Goal: Task Accomplishment & Management: Complete application form

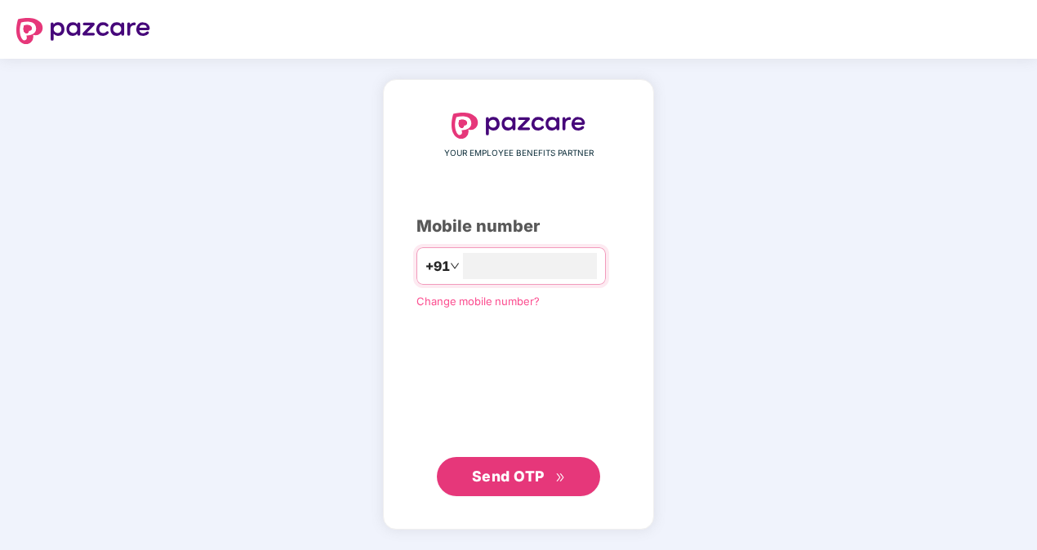
type input "**********"
click at [523, 467] on span "Send OTP" at bounding box center [508, 475] width 73 height 17
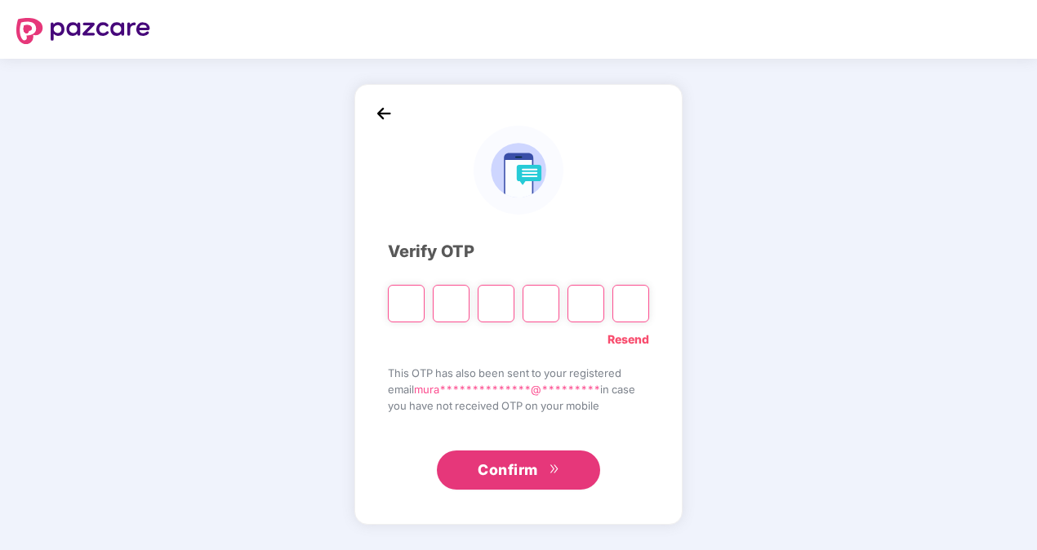
type input "*"
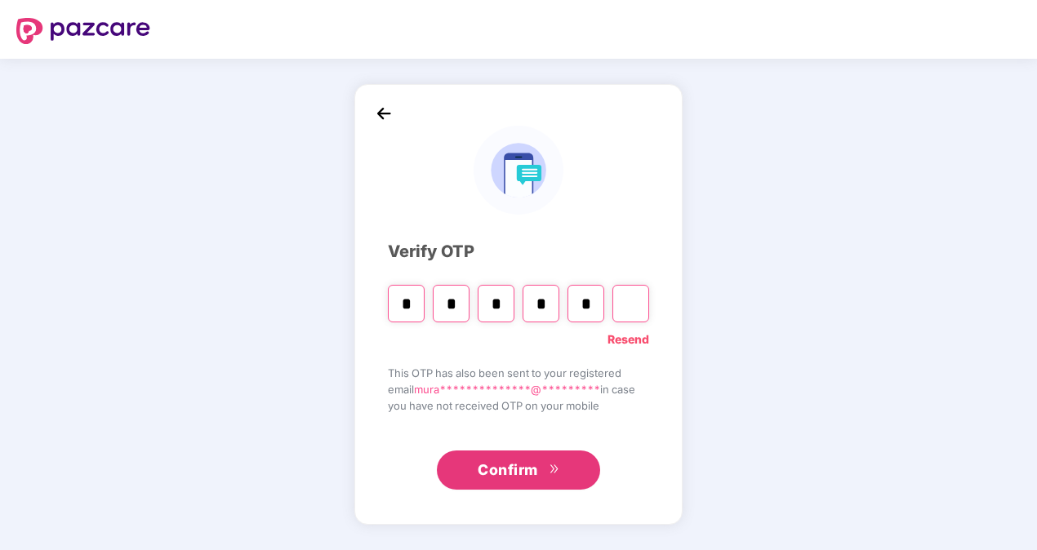
type input "*"
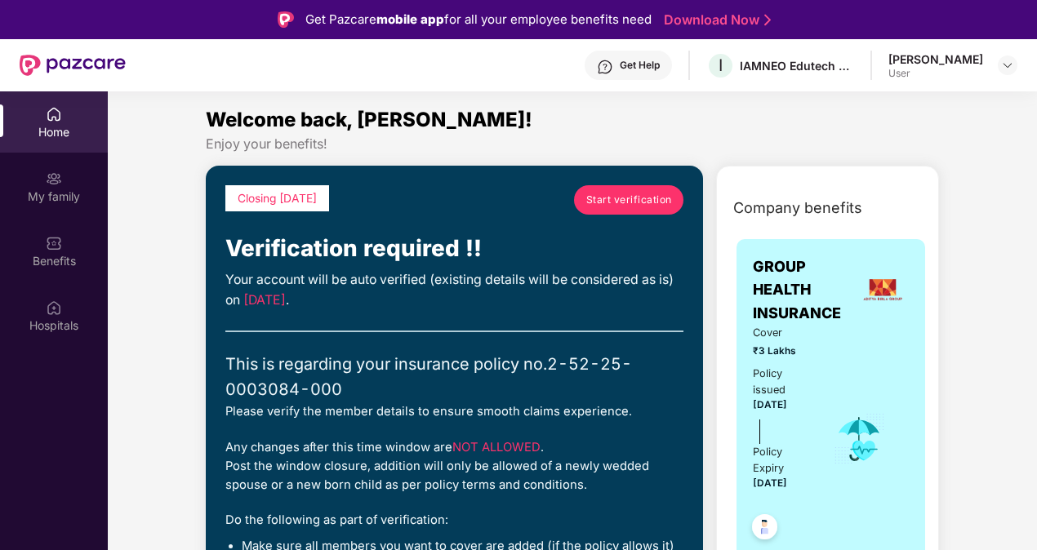
click at [626, 203] on span "Start verification" at bounding box center [629, 200] width 86 height 16
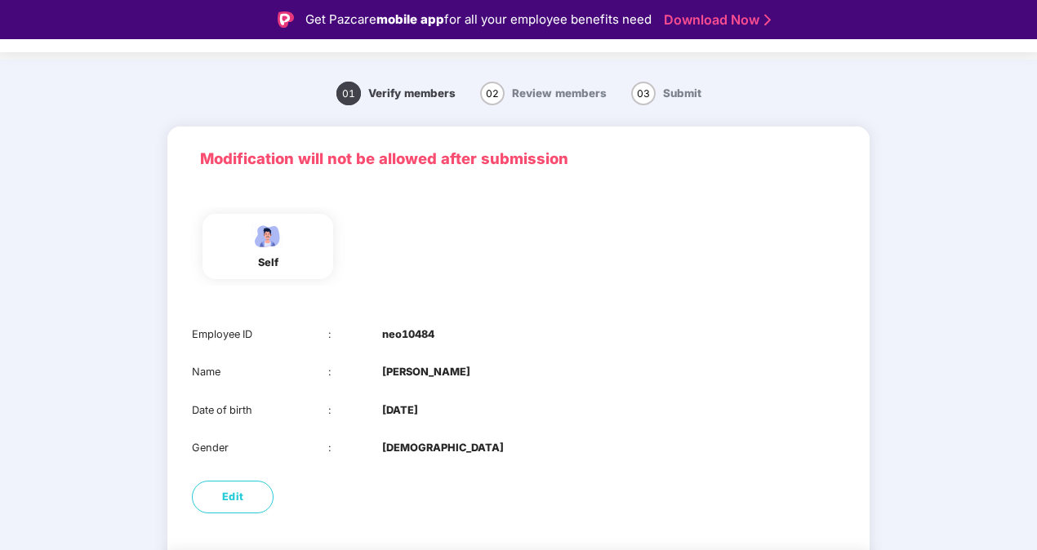
scroll to position [93, 0]
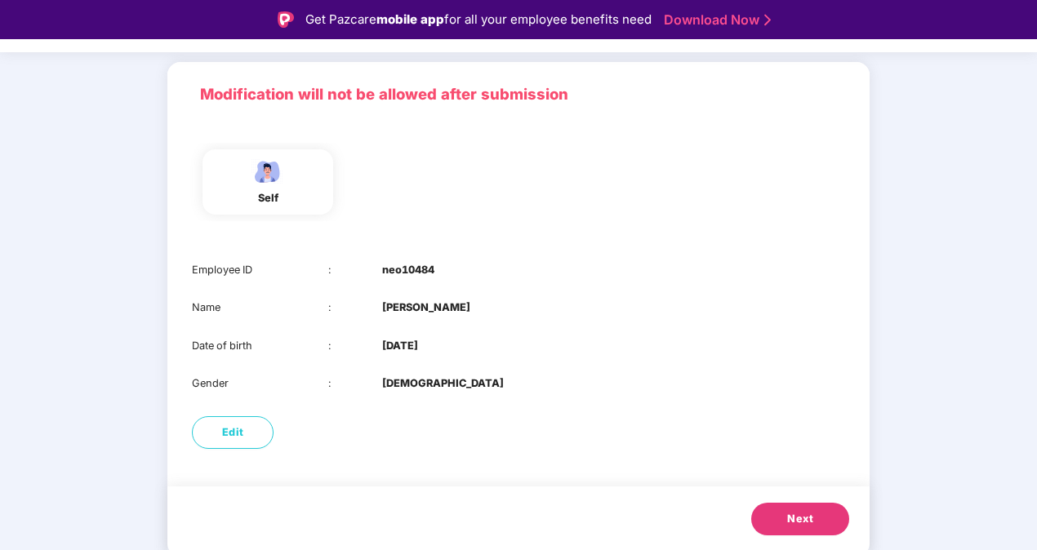
click at [792, 515] on span "Next" at bounding box center [800, 519] width 26 height 16
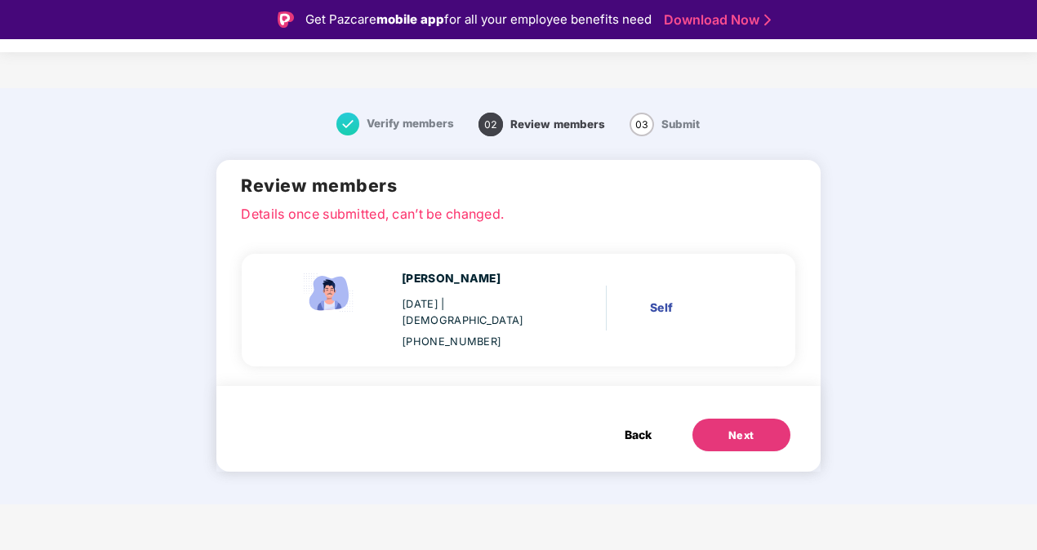
scroll to position [0, 0]
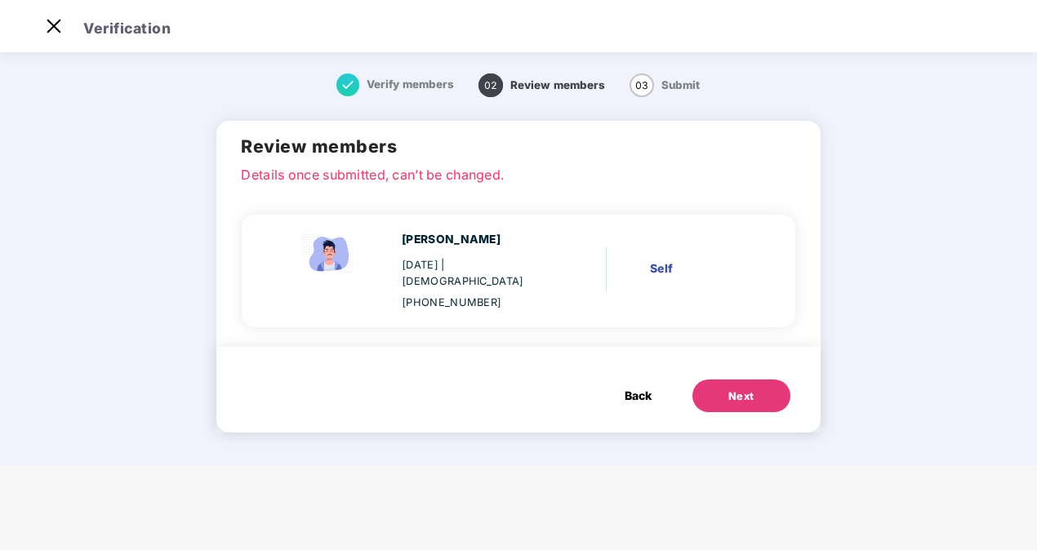
click at [757, 380] on button "Next" at bounding box center [741, 396] width 98 height 33
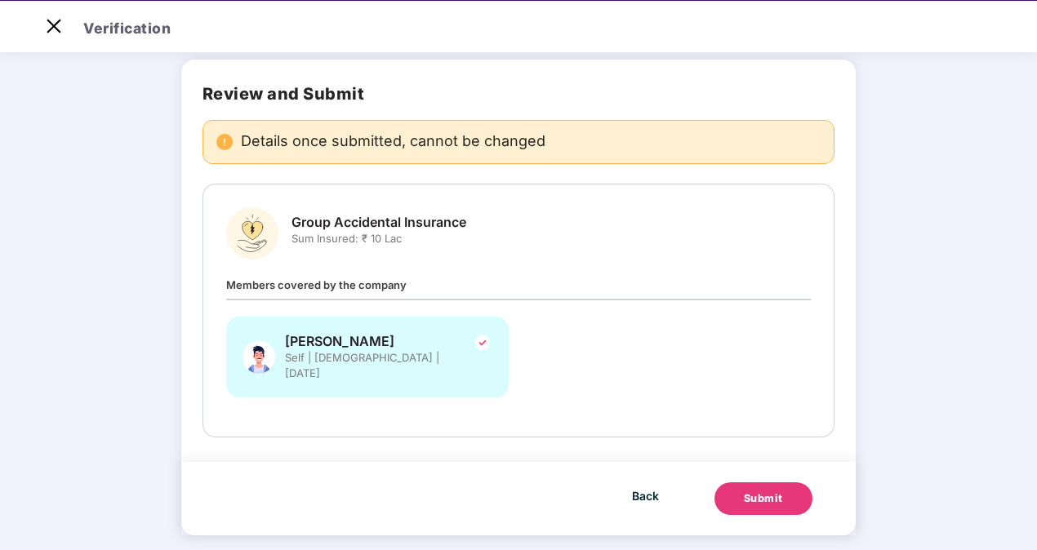
scroll to position [39, 0]
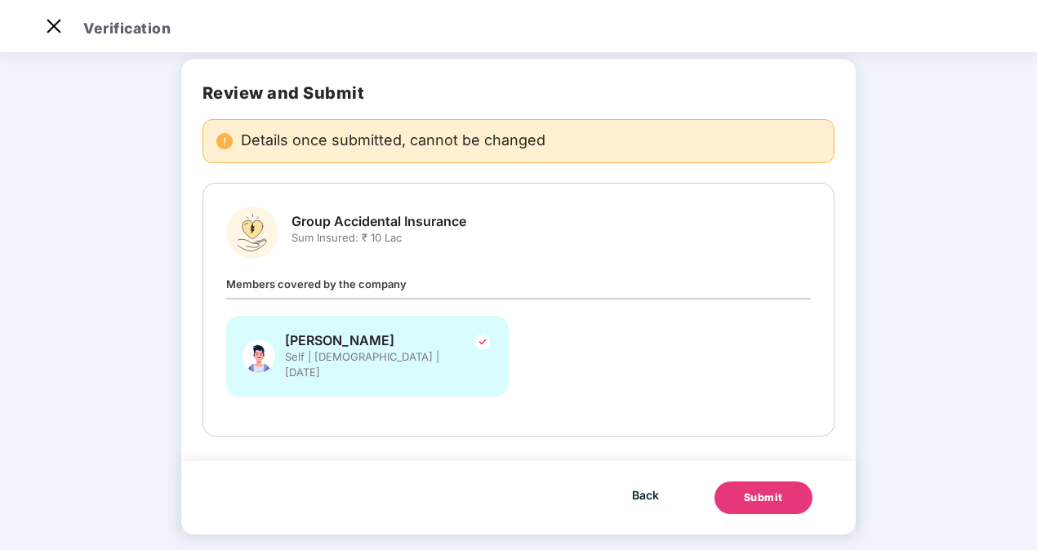
click at [748, 490] on div "Submit" at bounding box center [763, 498] width 39 height 16
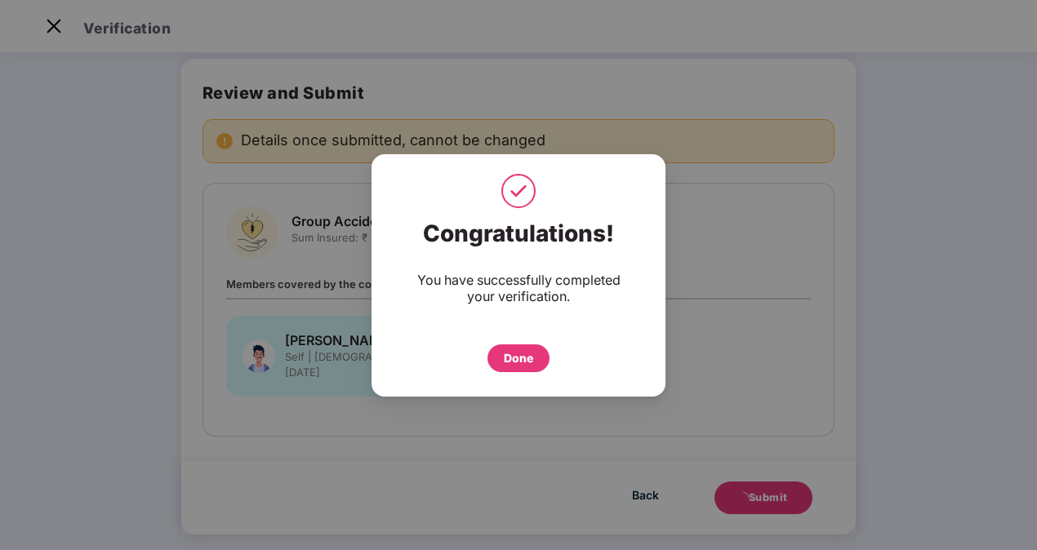
click at [519, 362] on div "Done" at bounding box center [518, 358] width 29 height 18
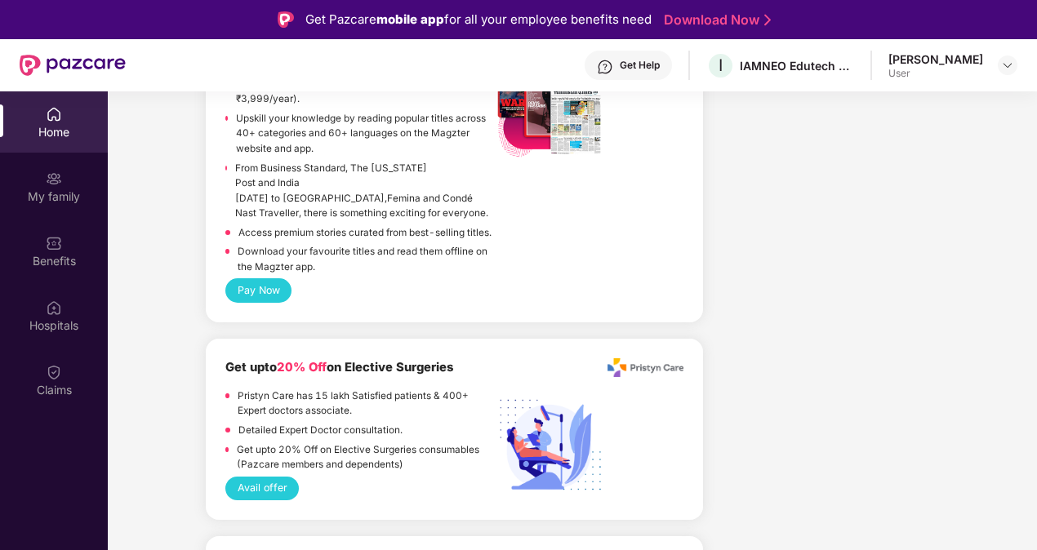
scroll to position [1772, 0]
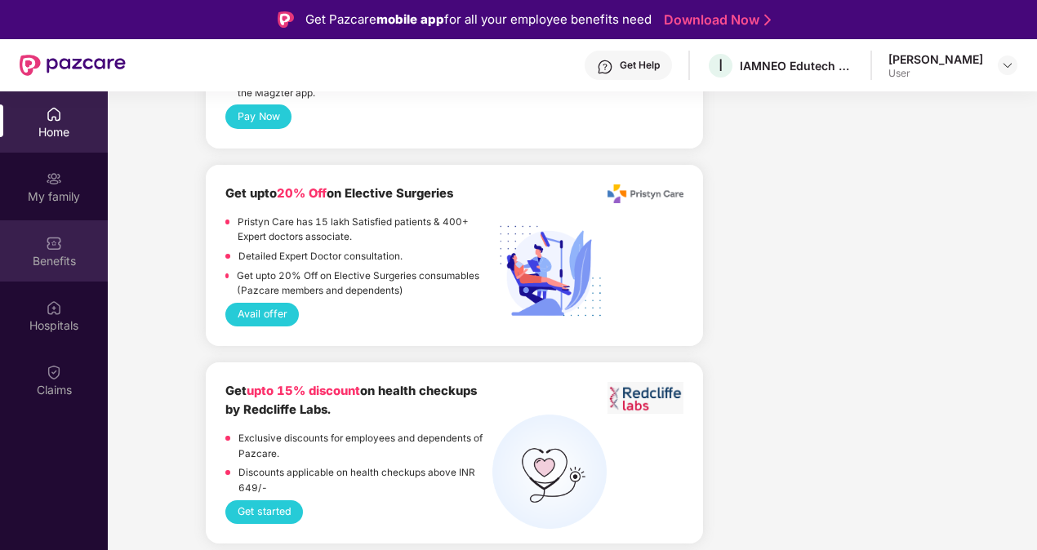
click at [60, 238] on img at bounding box center [54, 243] width 16 height 16
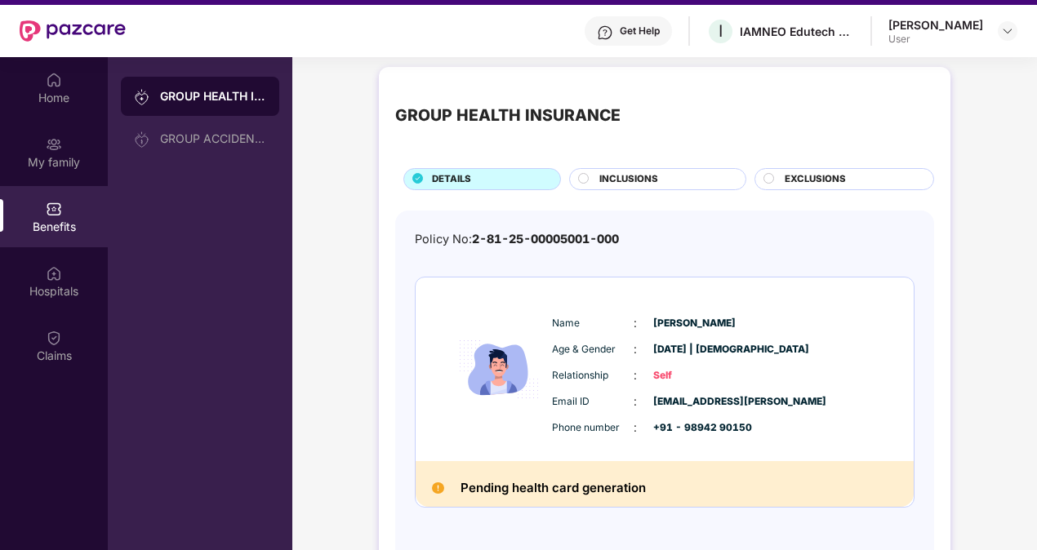
scroll to position [91, 0]
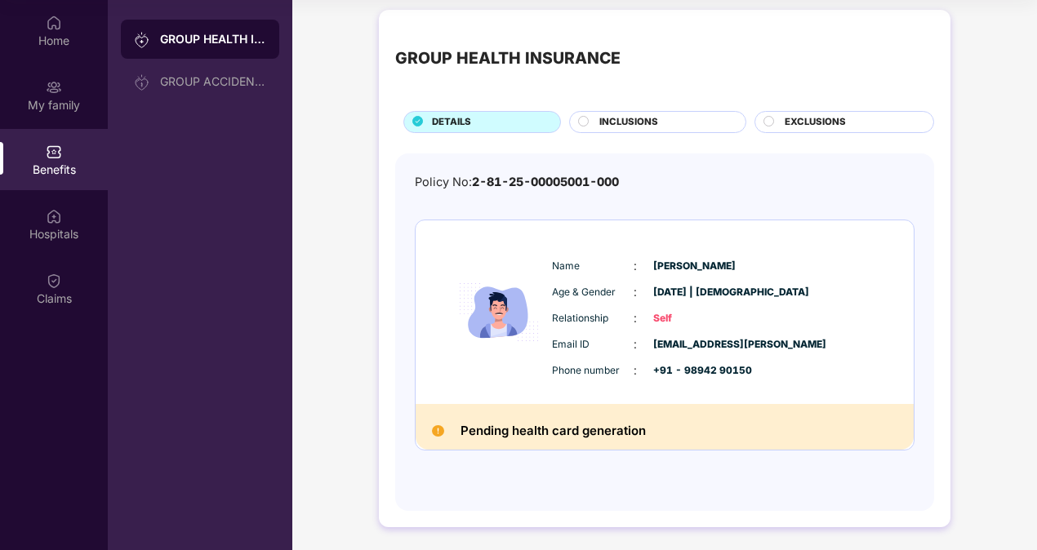
click at [659, 111] on div "INCLUSIONS" at bounding box center [657, 122] width 177 height 22
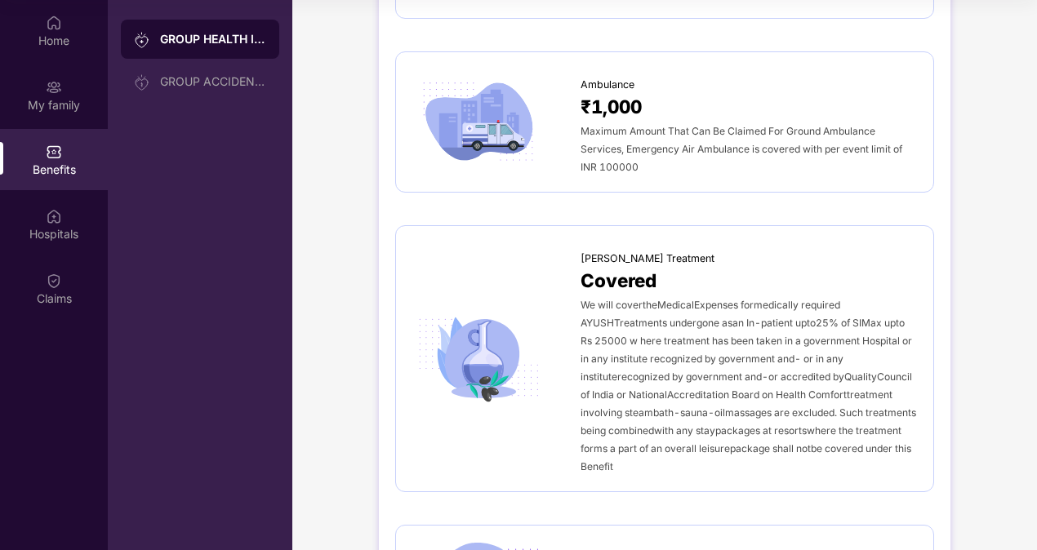
scroll to position [1517, 0]
